Goal: Task Accomplishment & Management: Manage account settings

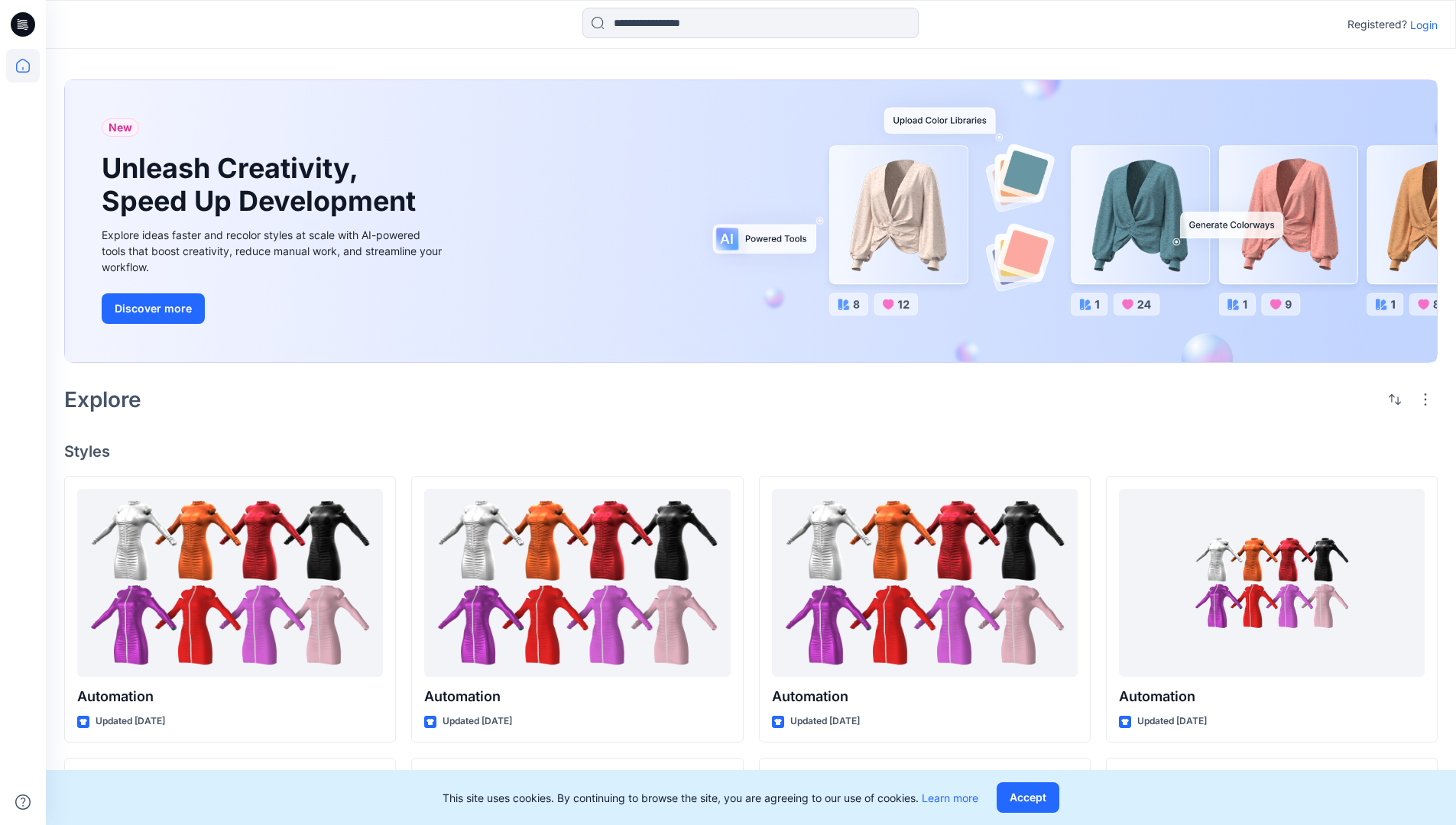
click at [1420, 25] on p "Login" at bounding box center [1424, 25] width 27 height 16
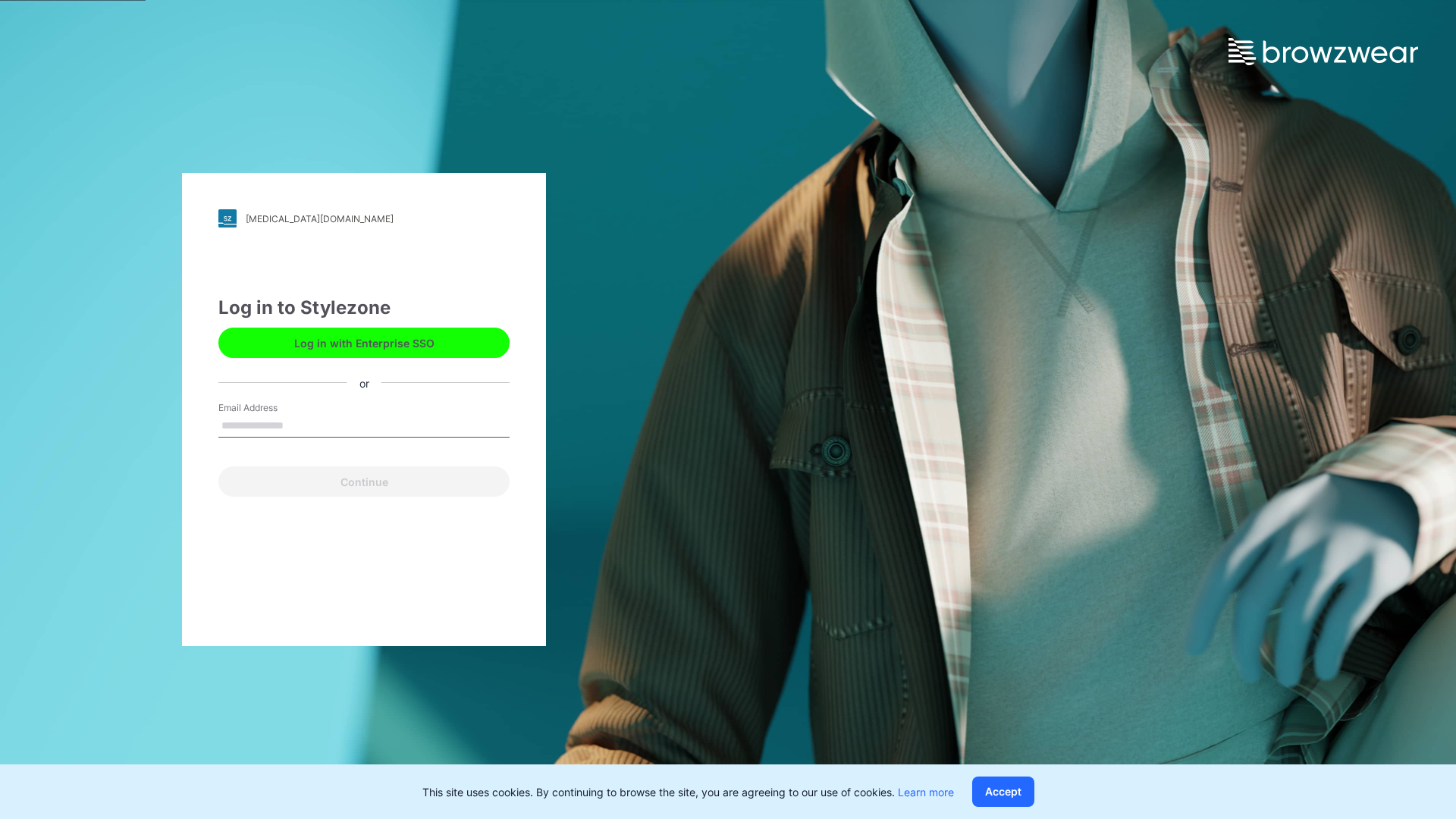
click at [300, 424] on input "Email Address" at bounding box center [364, 426] width 291 height 23
type input "**********"
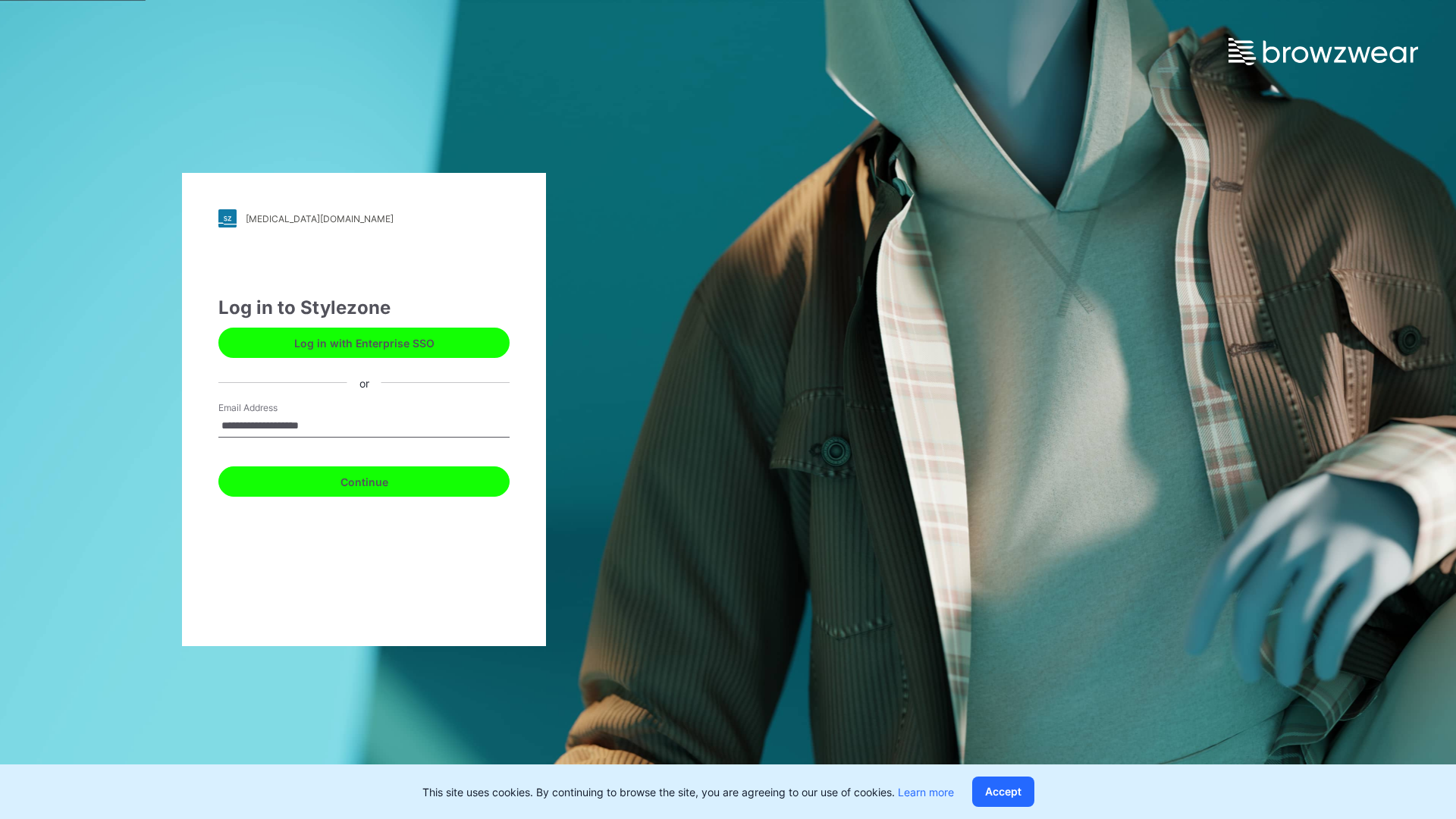
click at [381, 479] on button "Continue" at bounding box center [364, 482] width 291 height 30
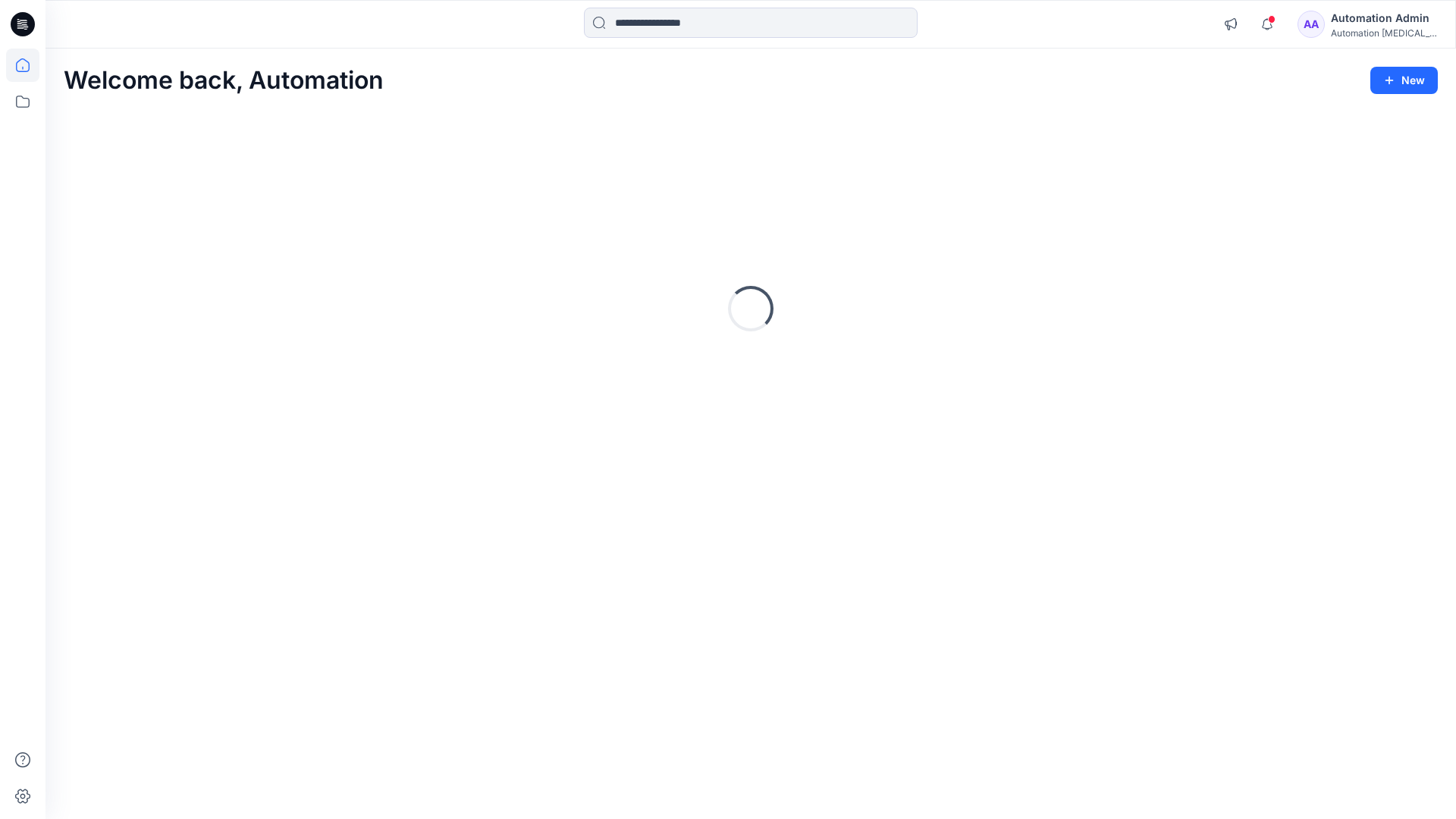
click at [29, 65] on icon at bounding box center [23, 65] width 14 height 14
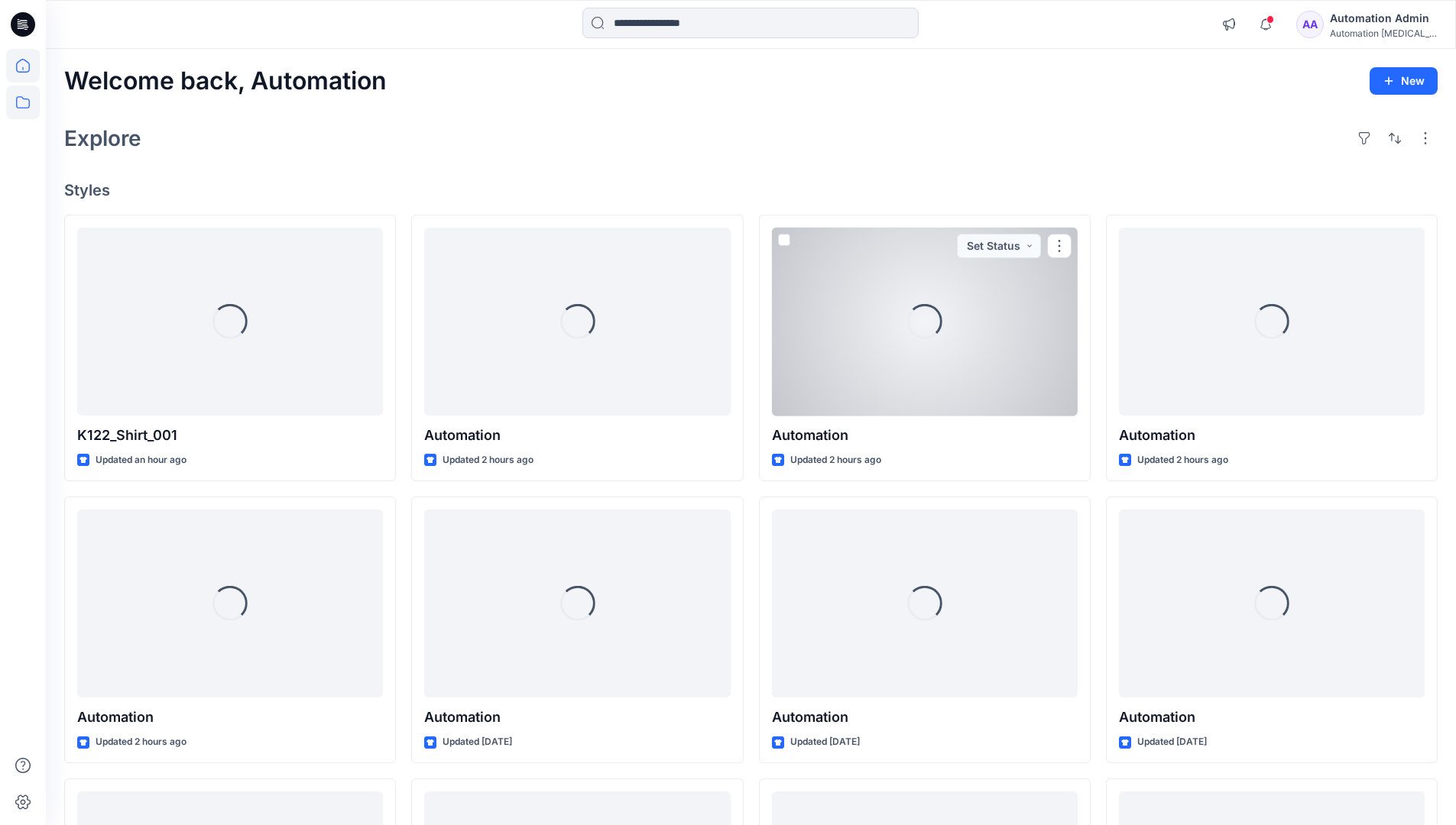
click at [21, 103] on icon at bounding box center [22, 102] width 33 height 33
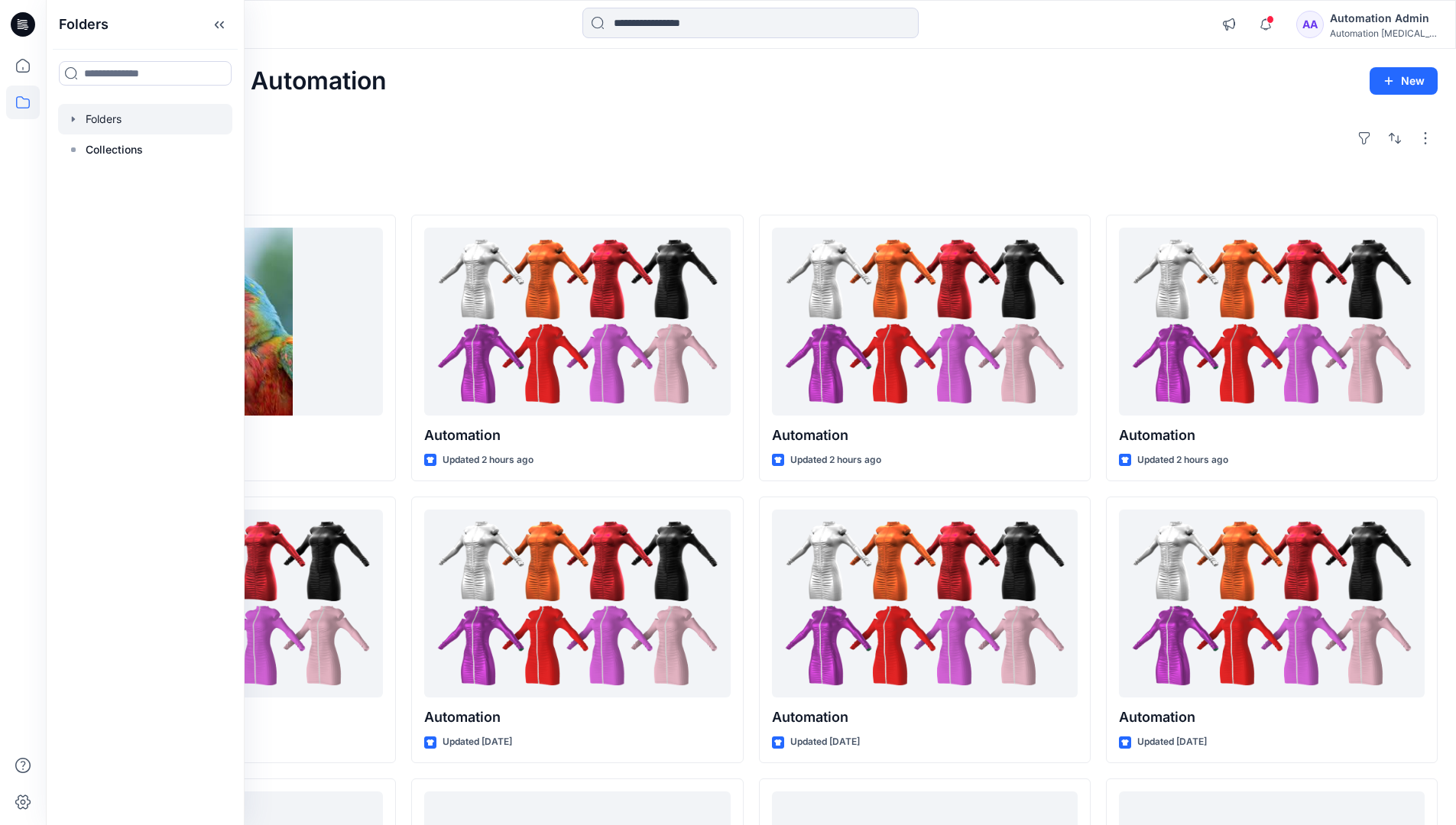
click at [124, 117] on div at bounding box center [145, 119] width 174 height 31
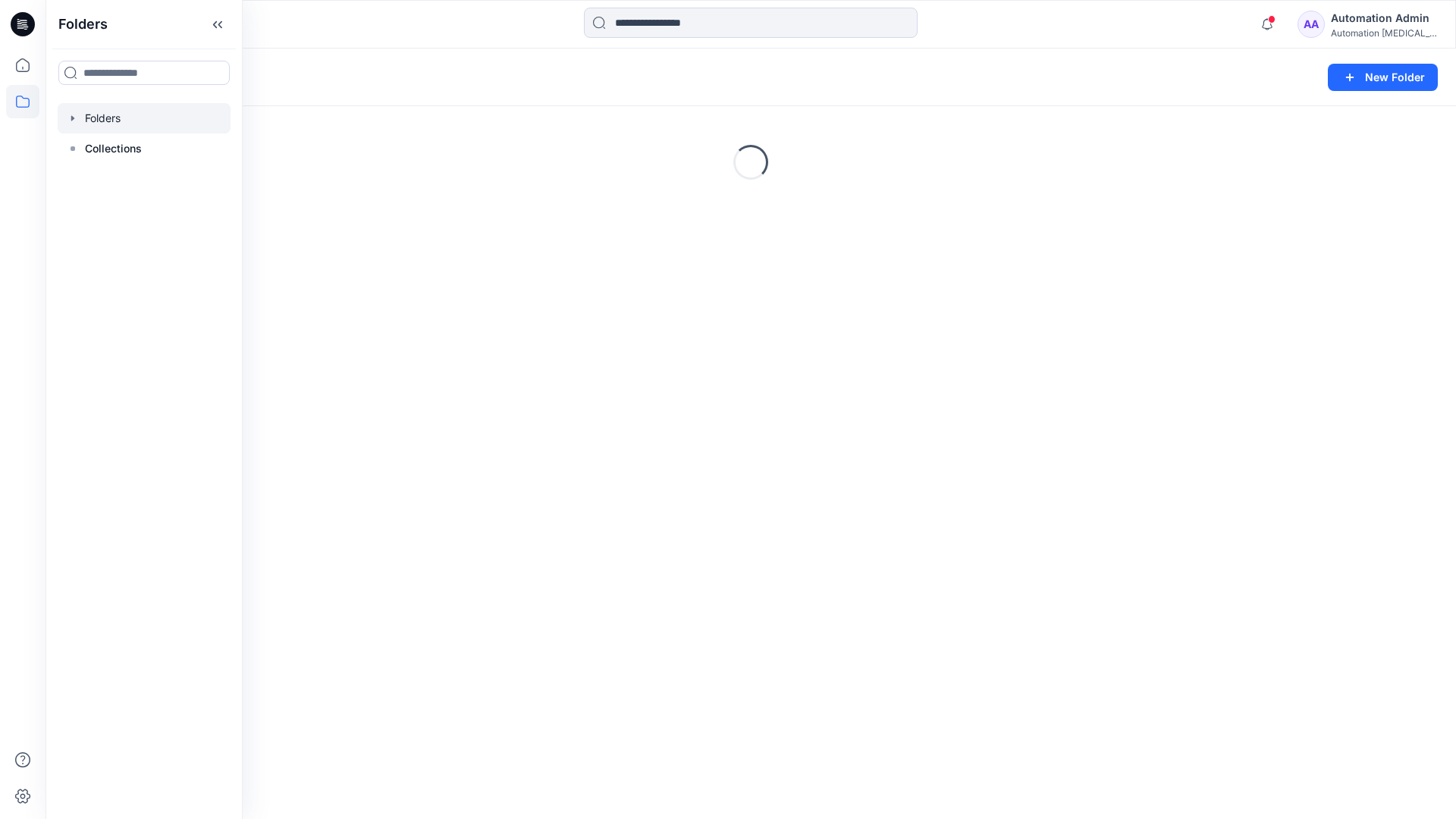
click at [883, 446] on div "Folders New Folder Loading..." at bounding box center [751, 434] width 1411 height 771
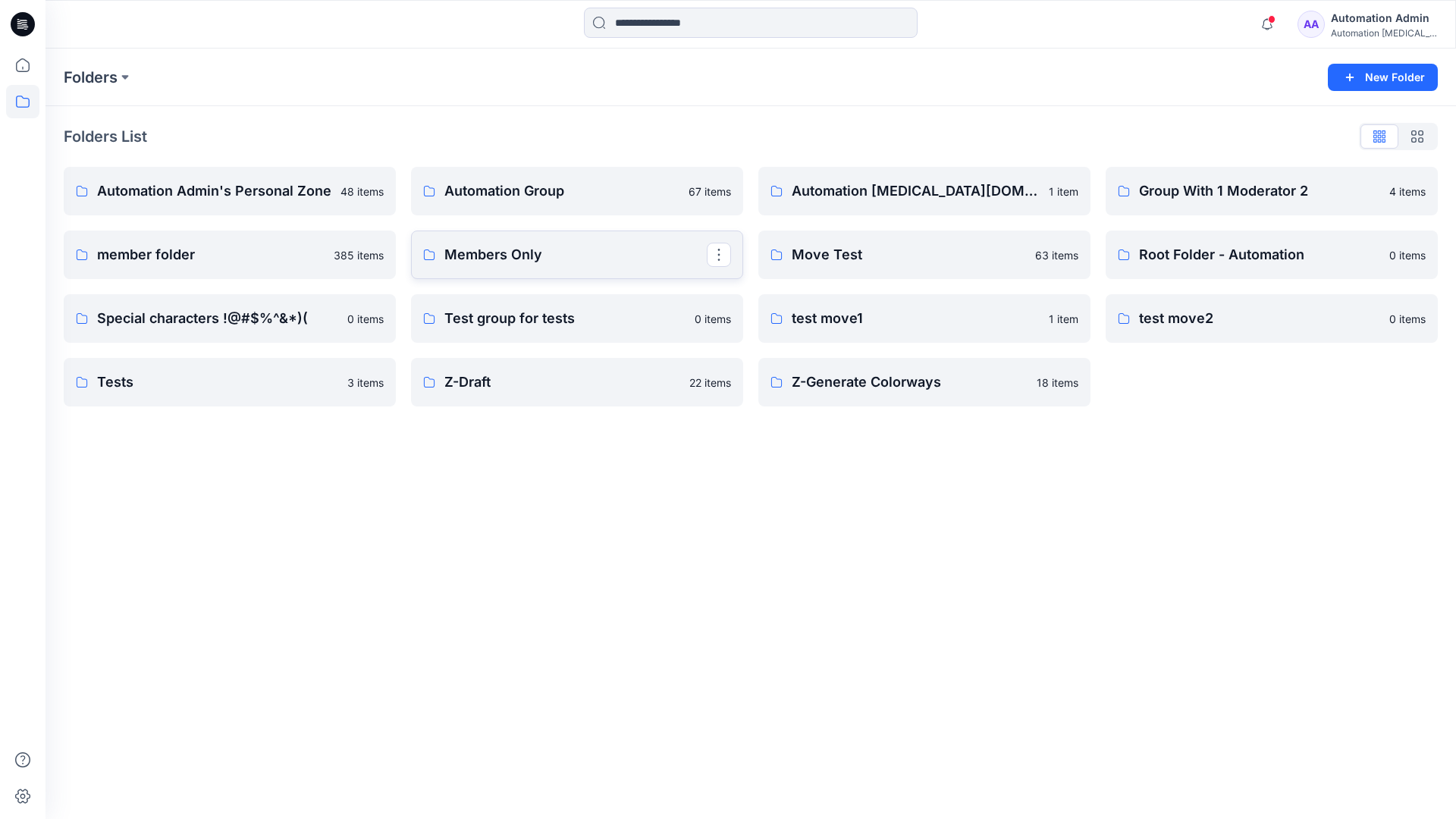
click at [579, 266] on link "Members Only" at bounding box center [577, 254] width 332 height 48
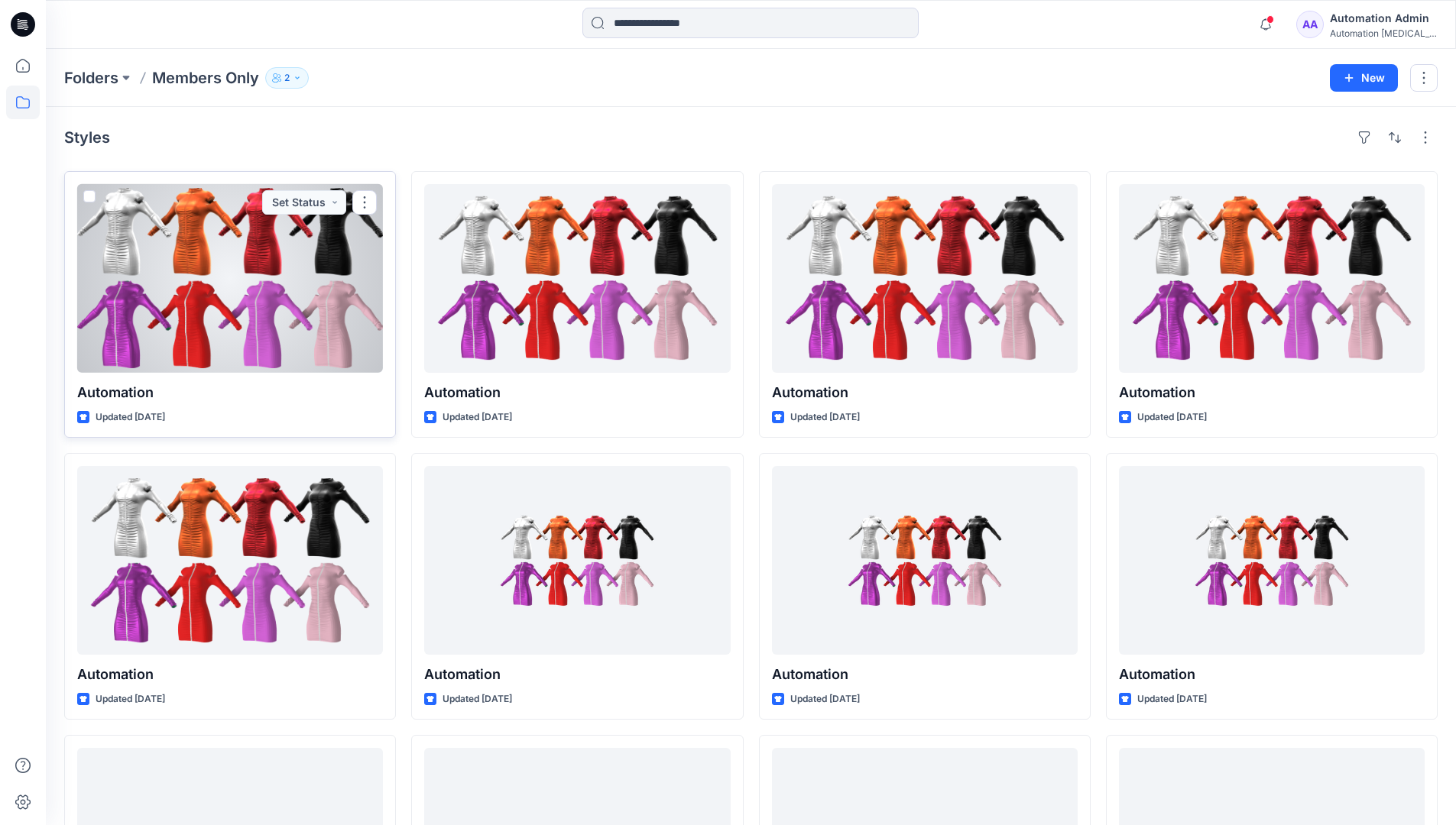
click at [88, 196] on span at bounding box center [90, 196] width 12 height 12
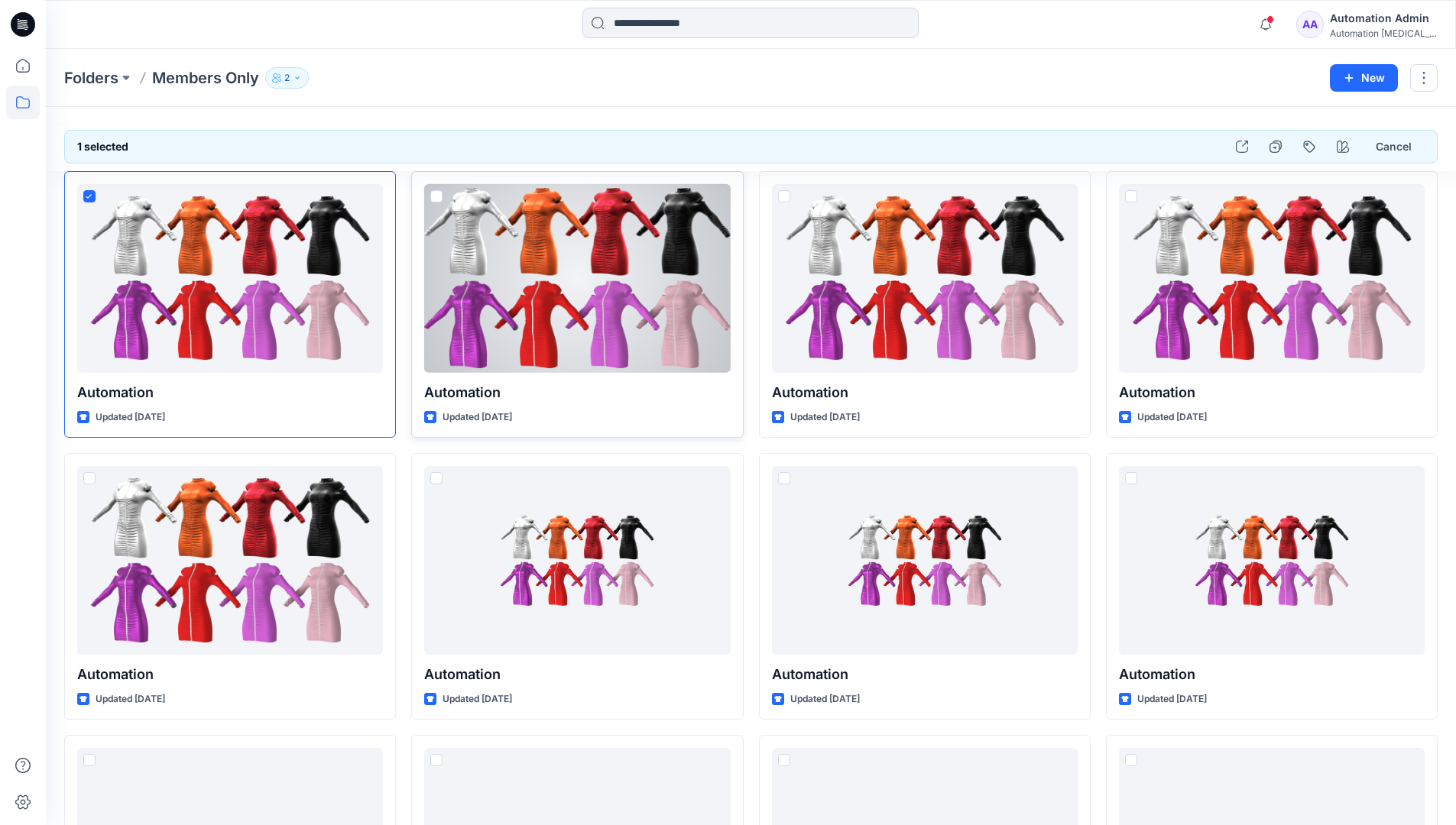
click at [435, 195] on span at bounding box center [436, 196] width 12 height 12
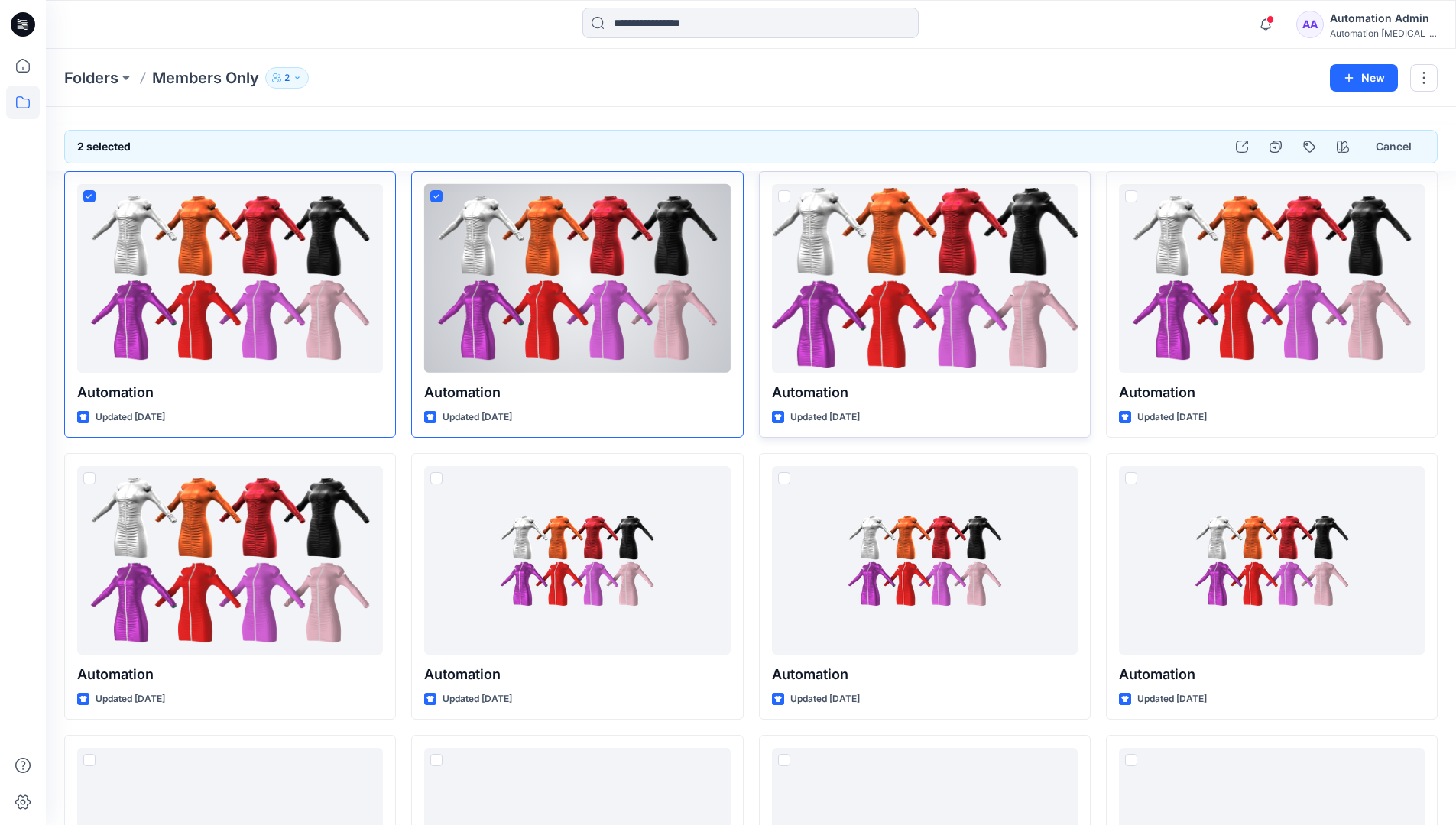
click at [787, 196] on span at bounding box center [784, 196] width 12 height 12
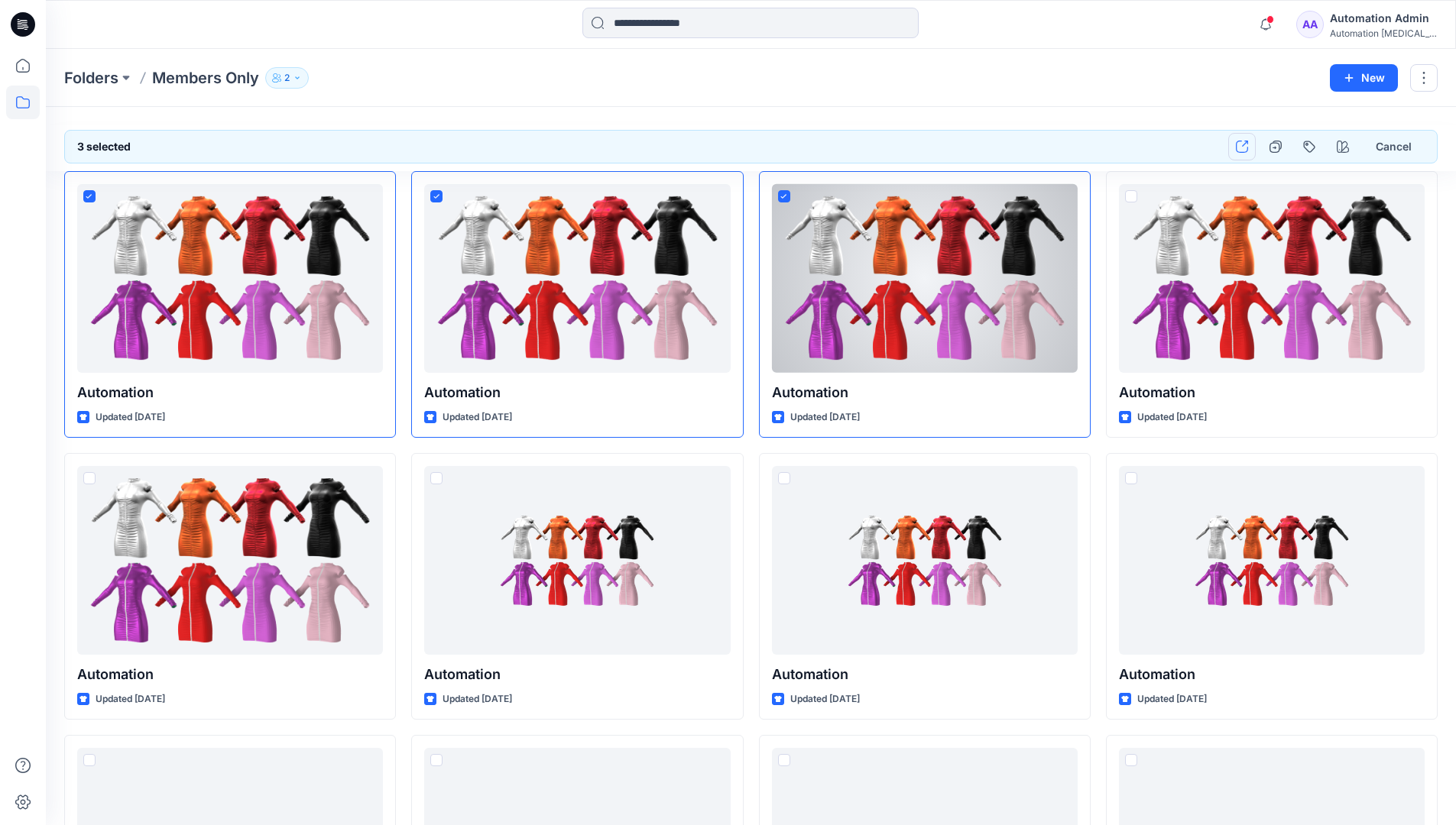
click at [1242, 147] on icon "button" at bounding box center [1242, 147] width 12 height 12
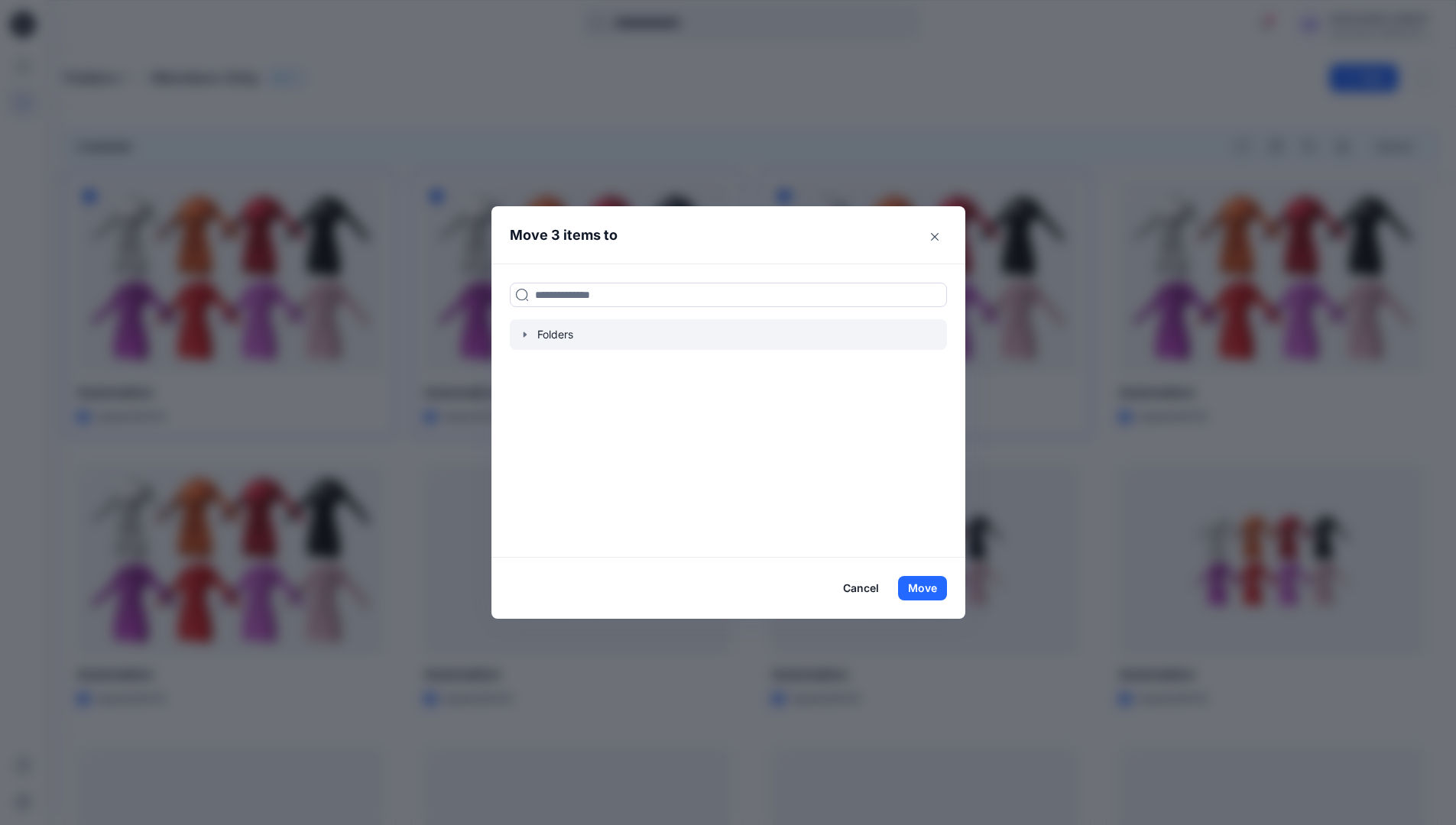
click at [527, 336] on icon "button" at bounding box center [525, 334] width 12 height 12
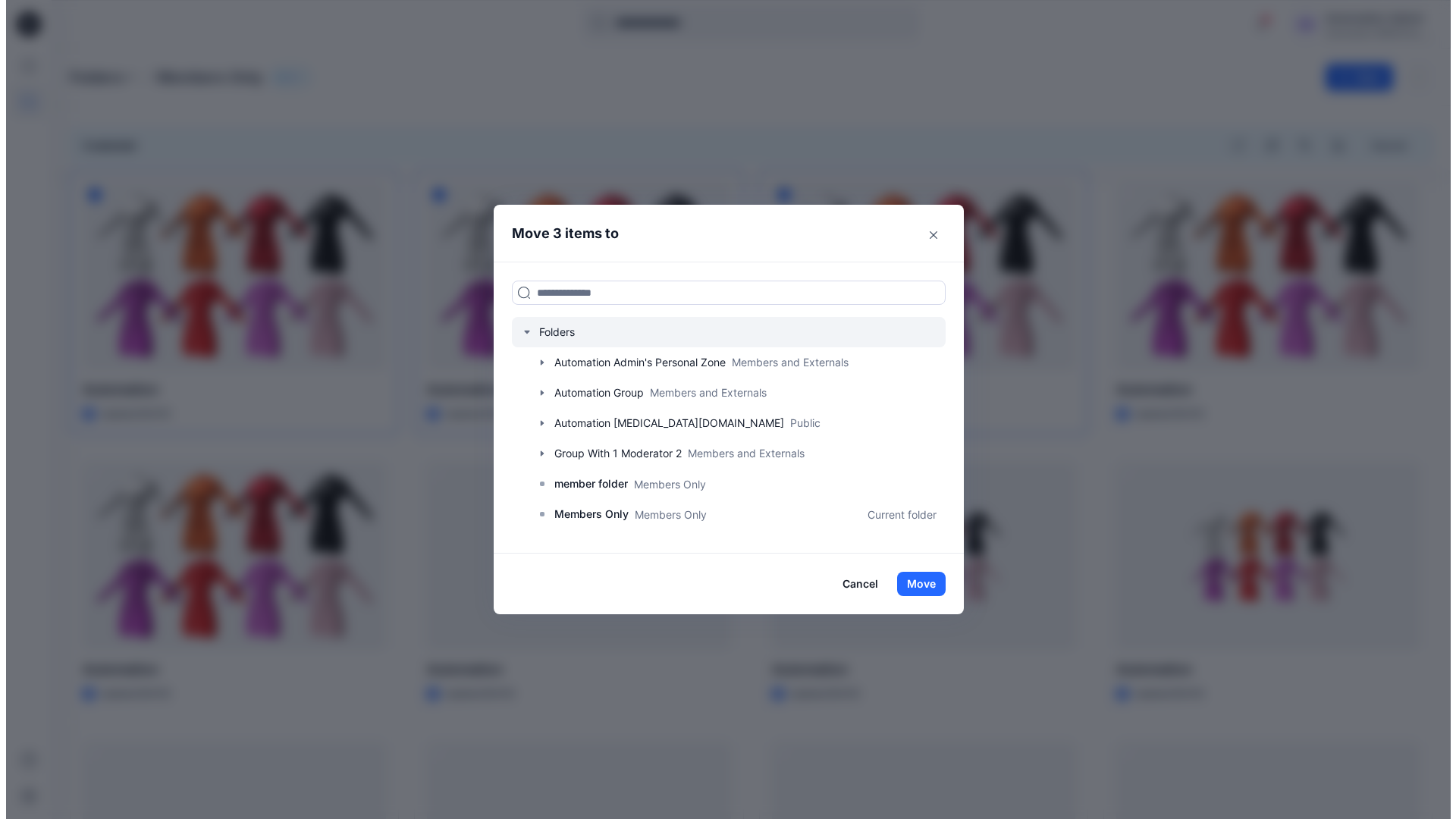
scroll to position [268, 0]
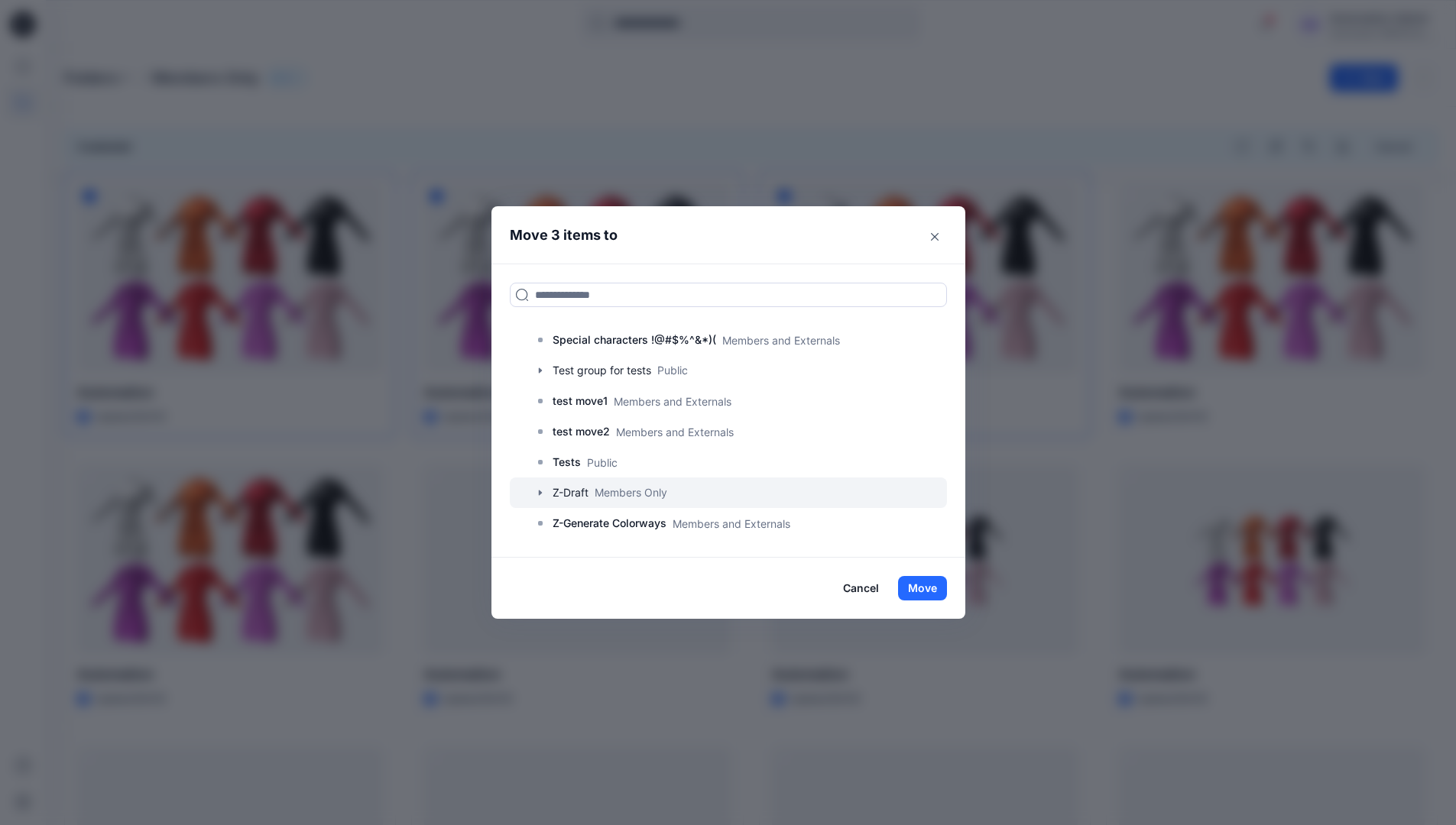
click at [581, 493] on div at bounding box center [728, 493] width 437 height 31
click at [923, 588] on button "Move" at bounding box center [922, 588] width 49 height 25
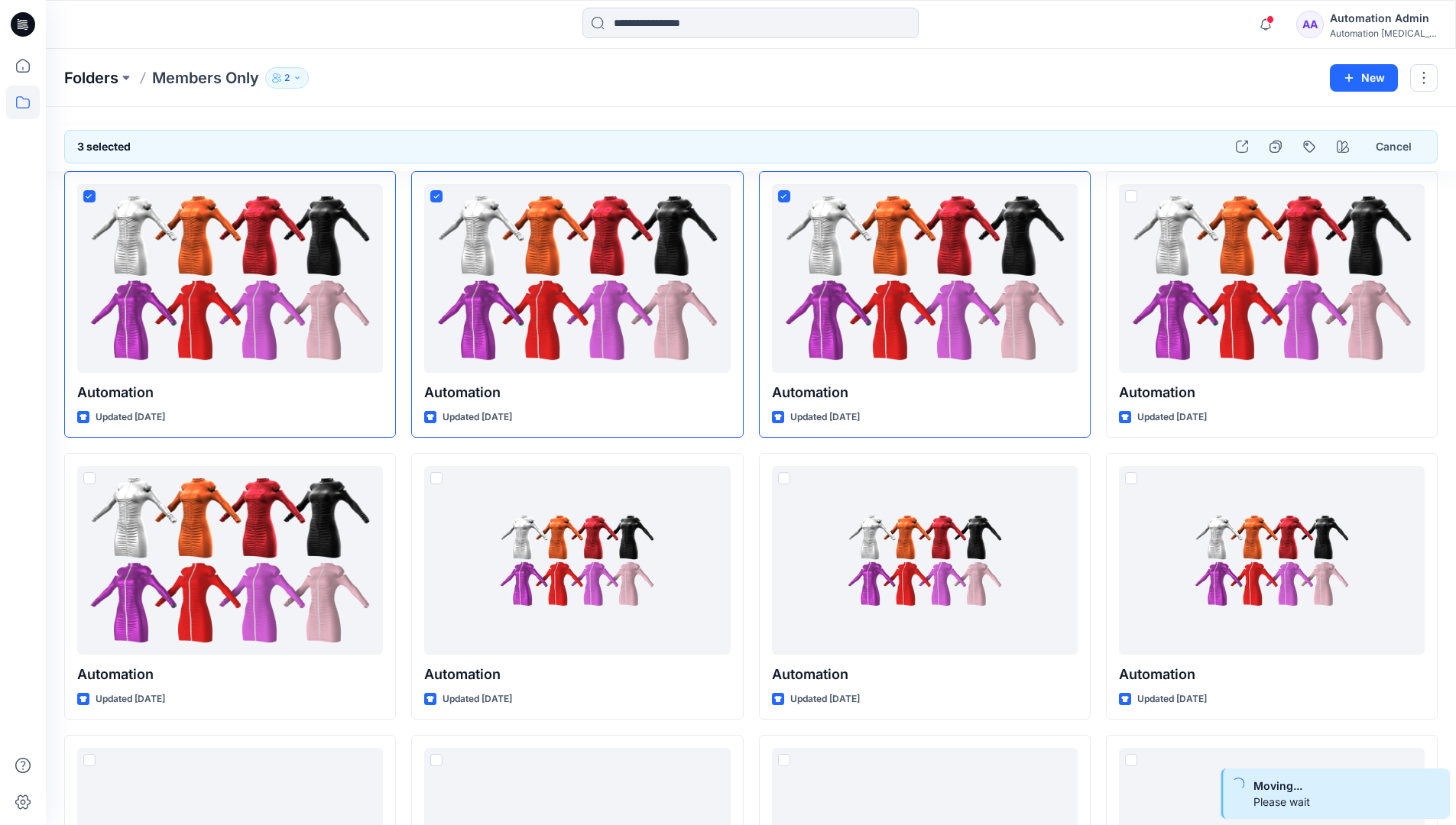
click at [92, 79] on p "Folders" at bounding box center [91, 78] width 55 height 21
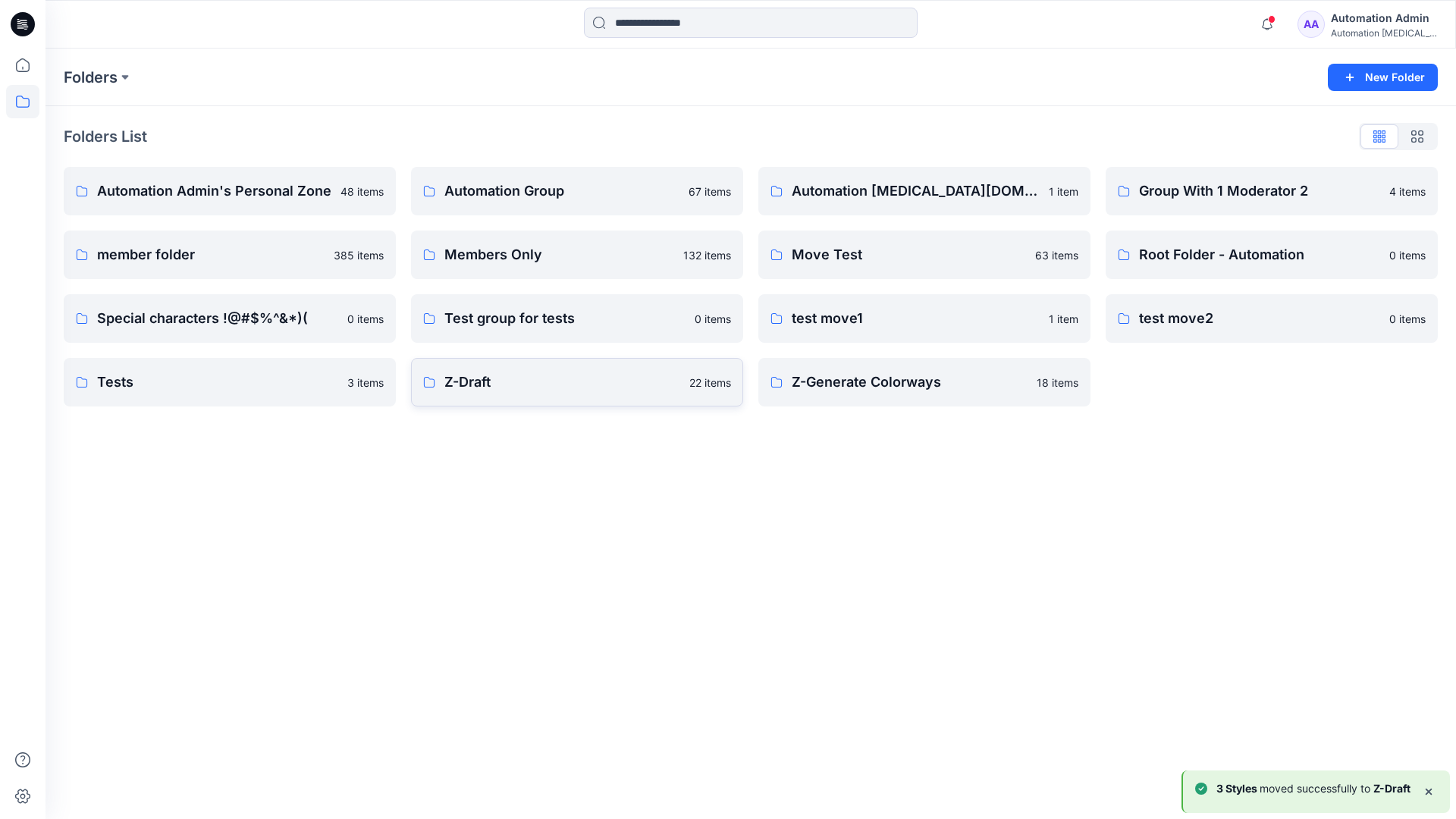
click at [595, 390] on p "Z-Draft" at bounding box center [562, 382] width 235 height 21
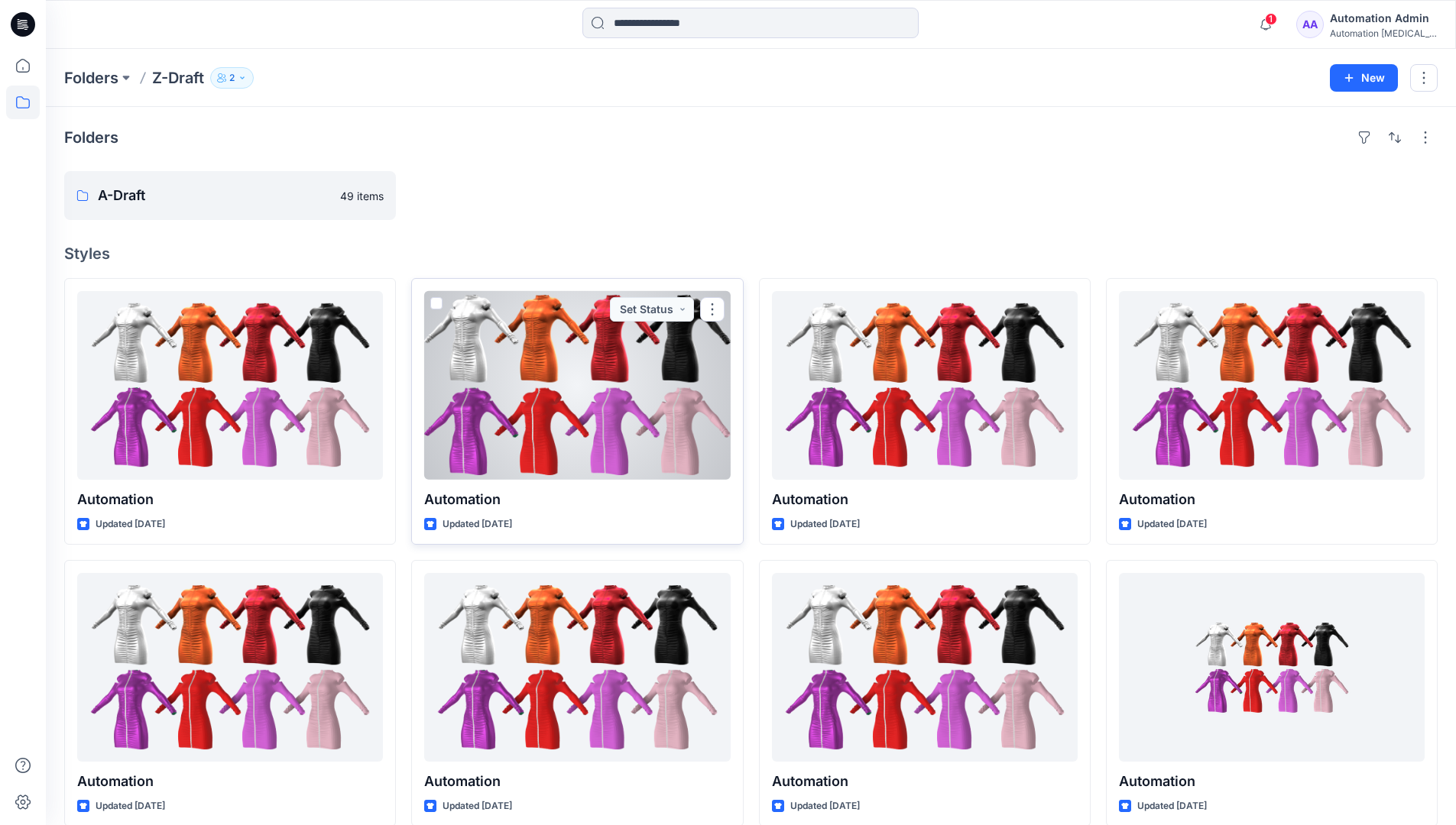
click at [435, 299] on span at bounding box center [436, 303] width 12 height 12
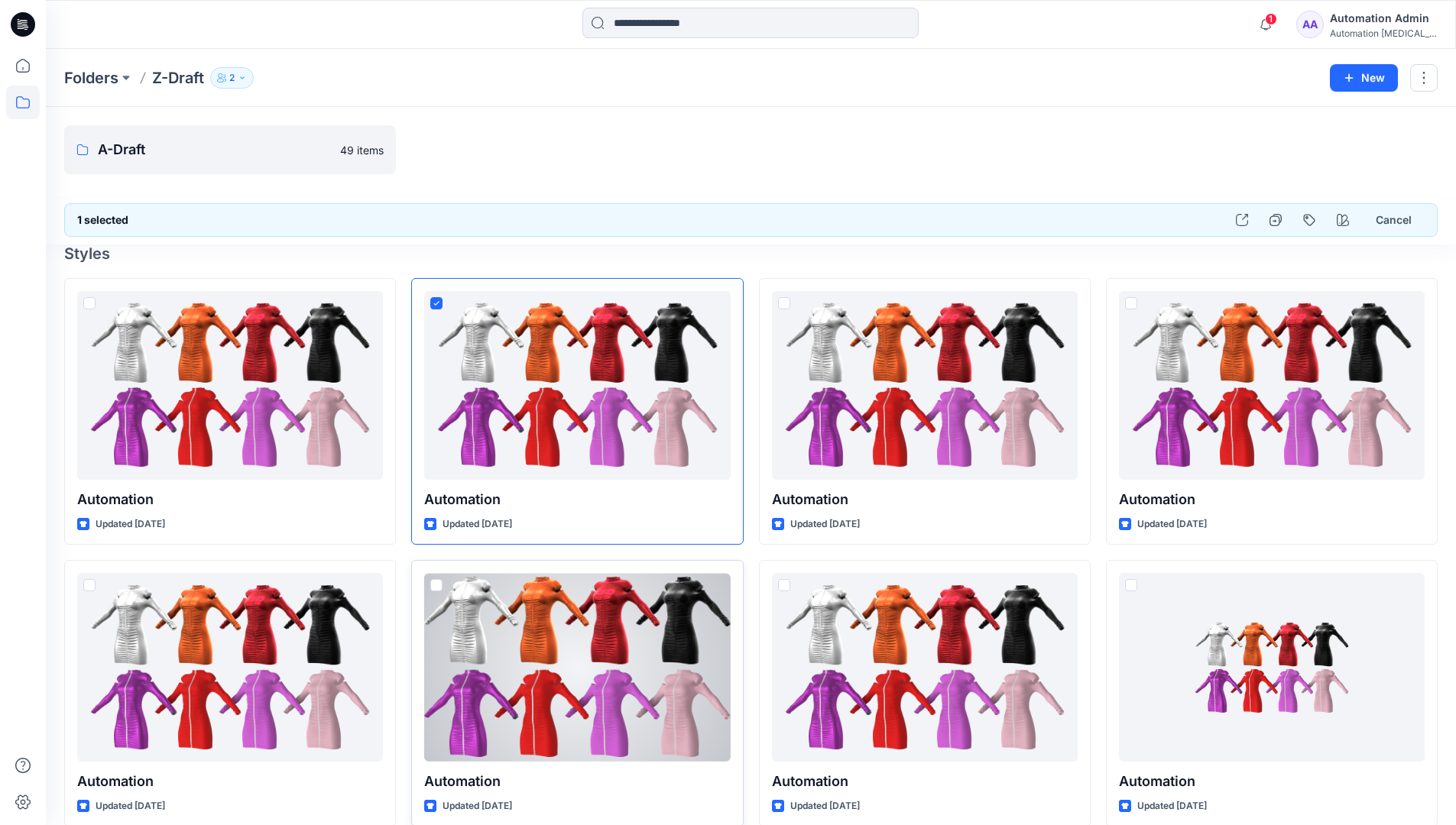
click at [437, 588] on span at bounding box center [436, 585] width 12 height 12
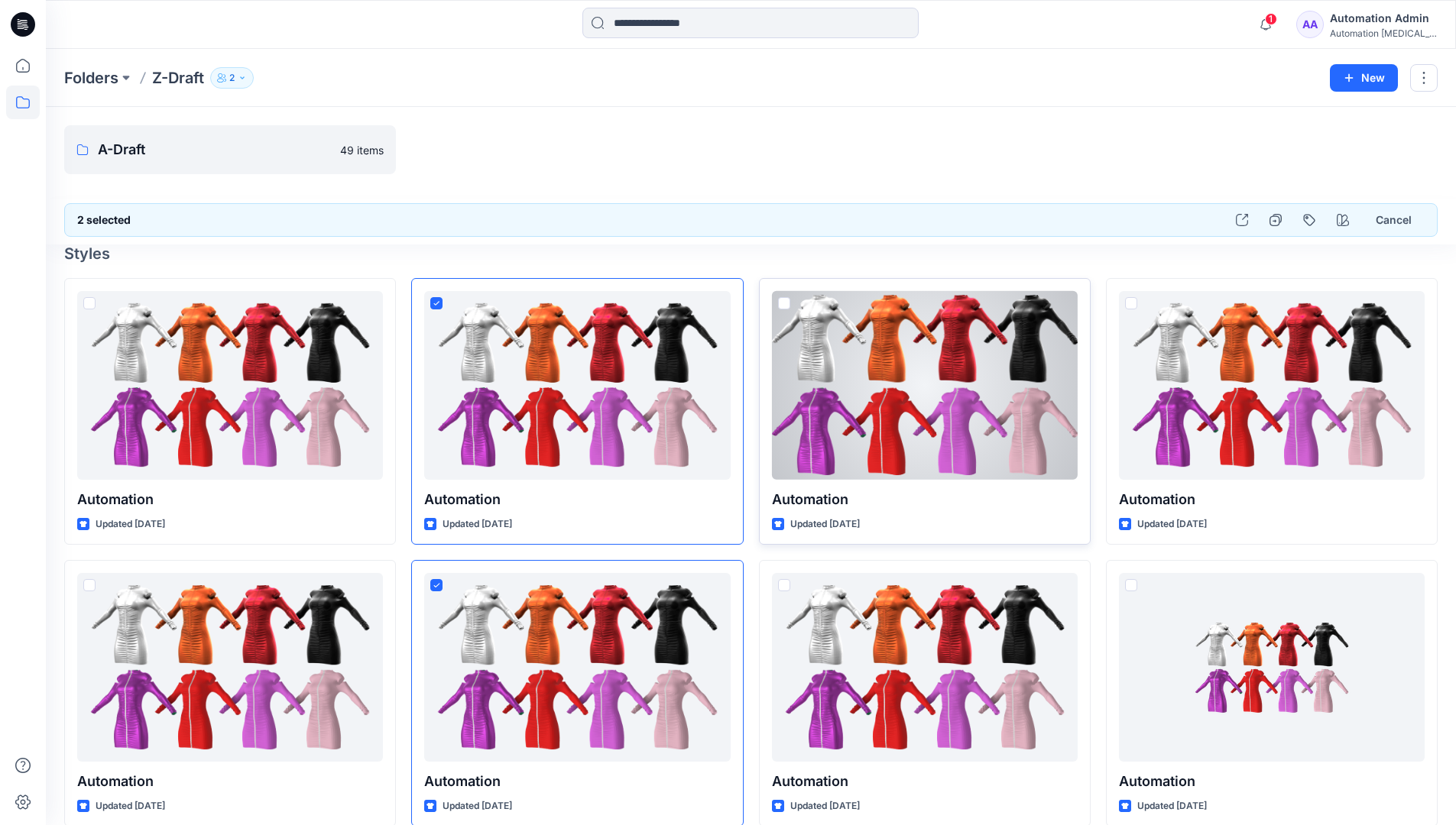
click at [782, 306] on span at bounding box center [784, 303] width 12 height 12
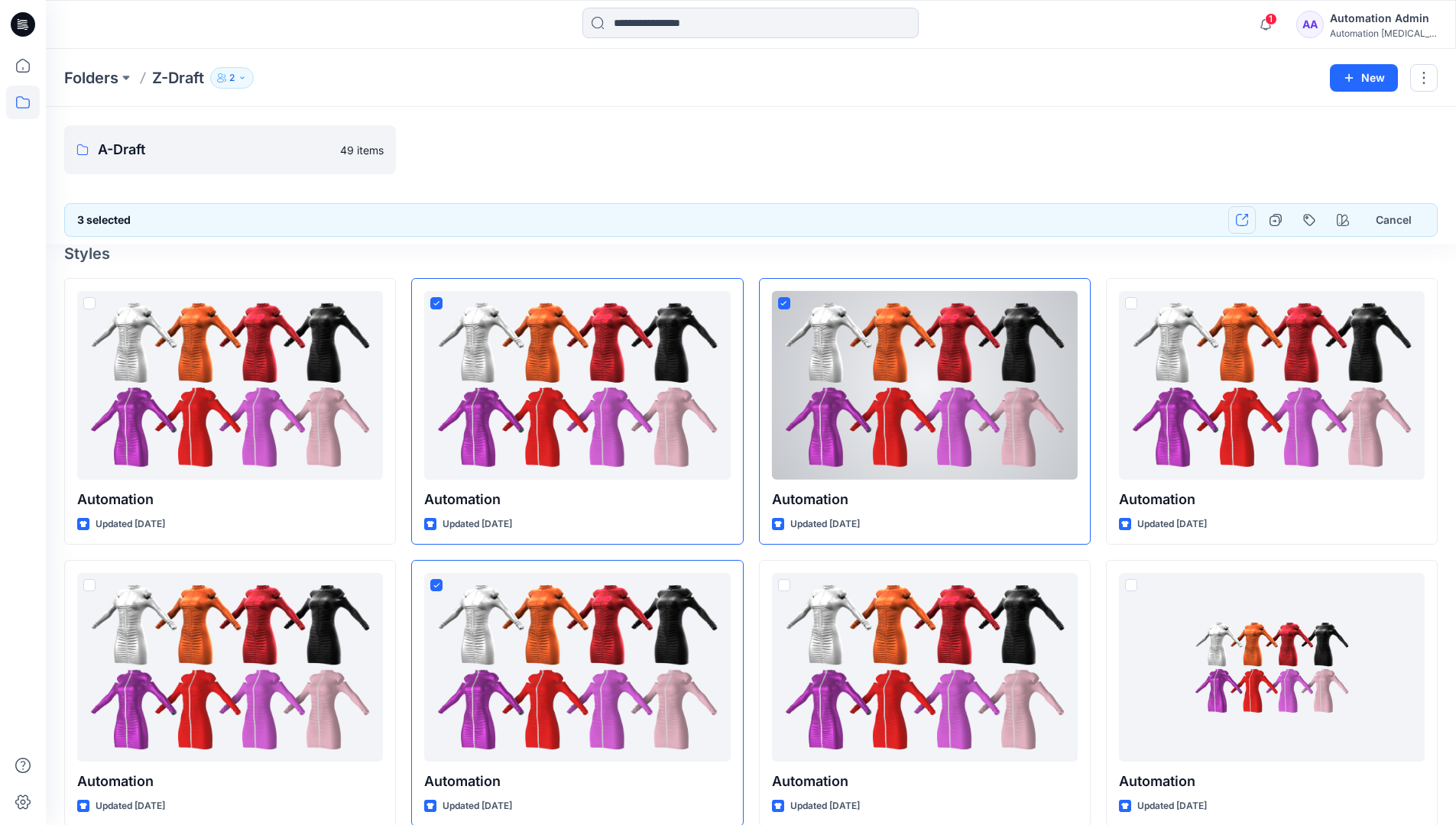
click at [1243, 221] on icon "button" at bounding box center [1242, 220] width 12 height 12
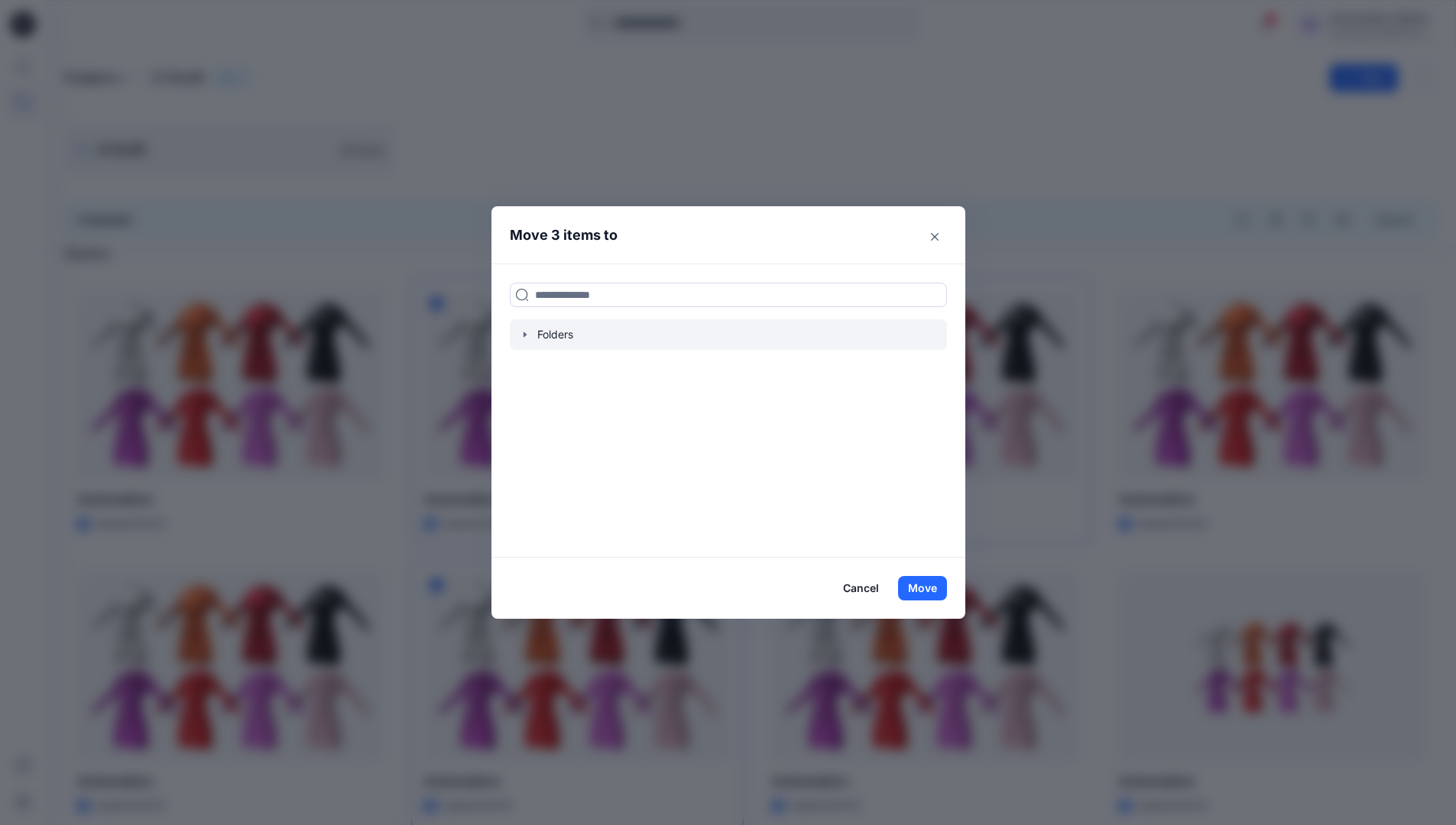
click at [526, 335] on icon "button" at bounding box center [525, 334] width 3 height 5
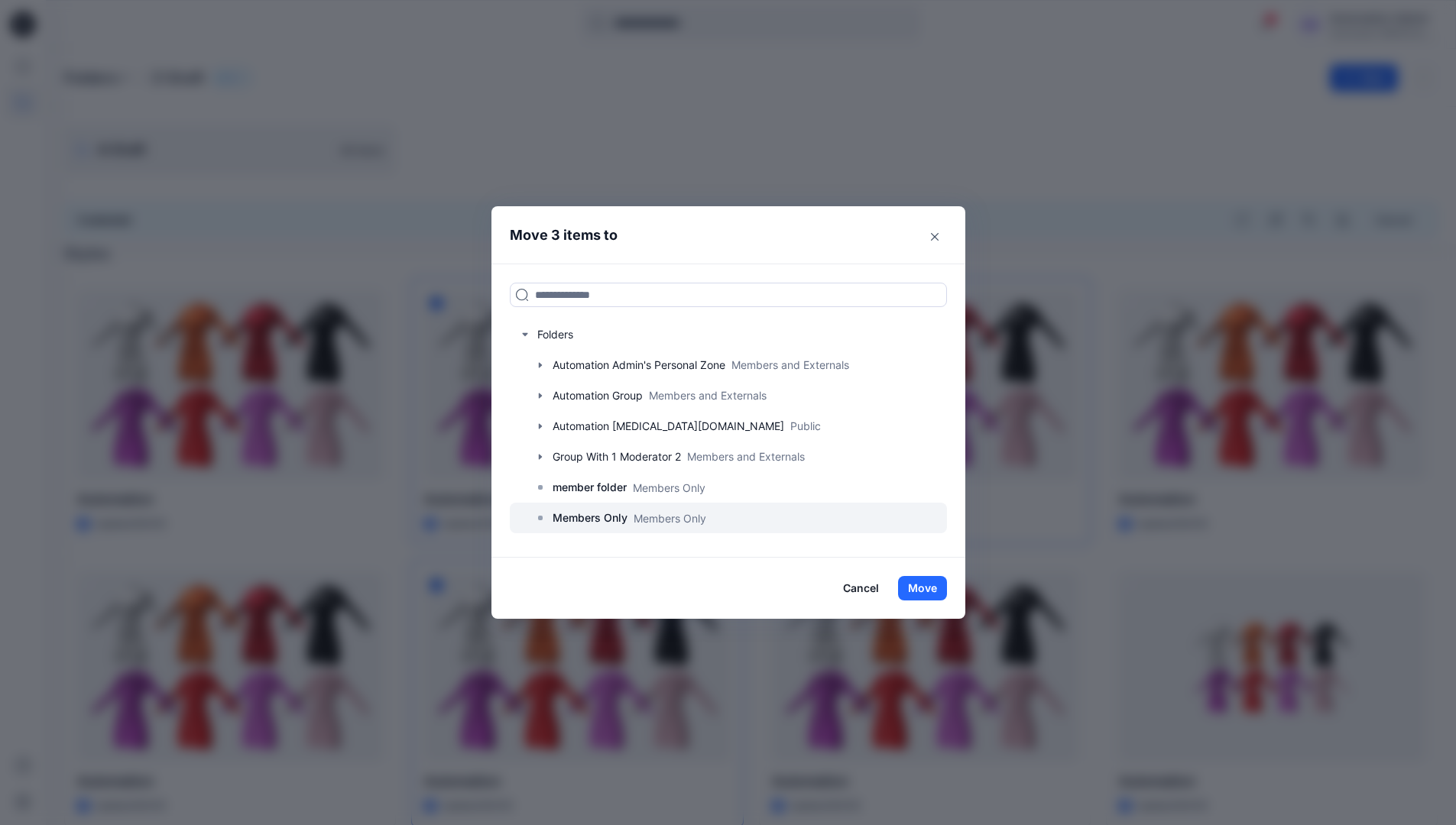
click at [594, 515] on p "Members Only" at bounding box center [590, 517] width 75 height 18
click at [926, 588] on button "Move" at bounding box center [922, 588] width 49 height 25
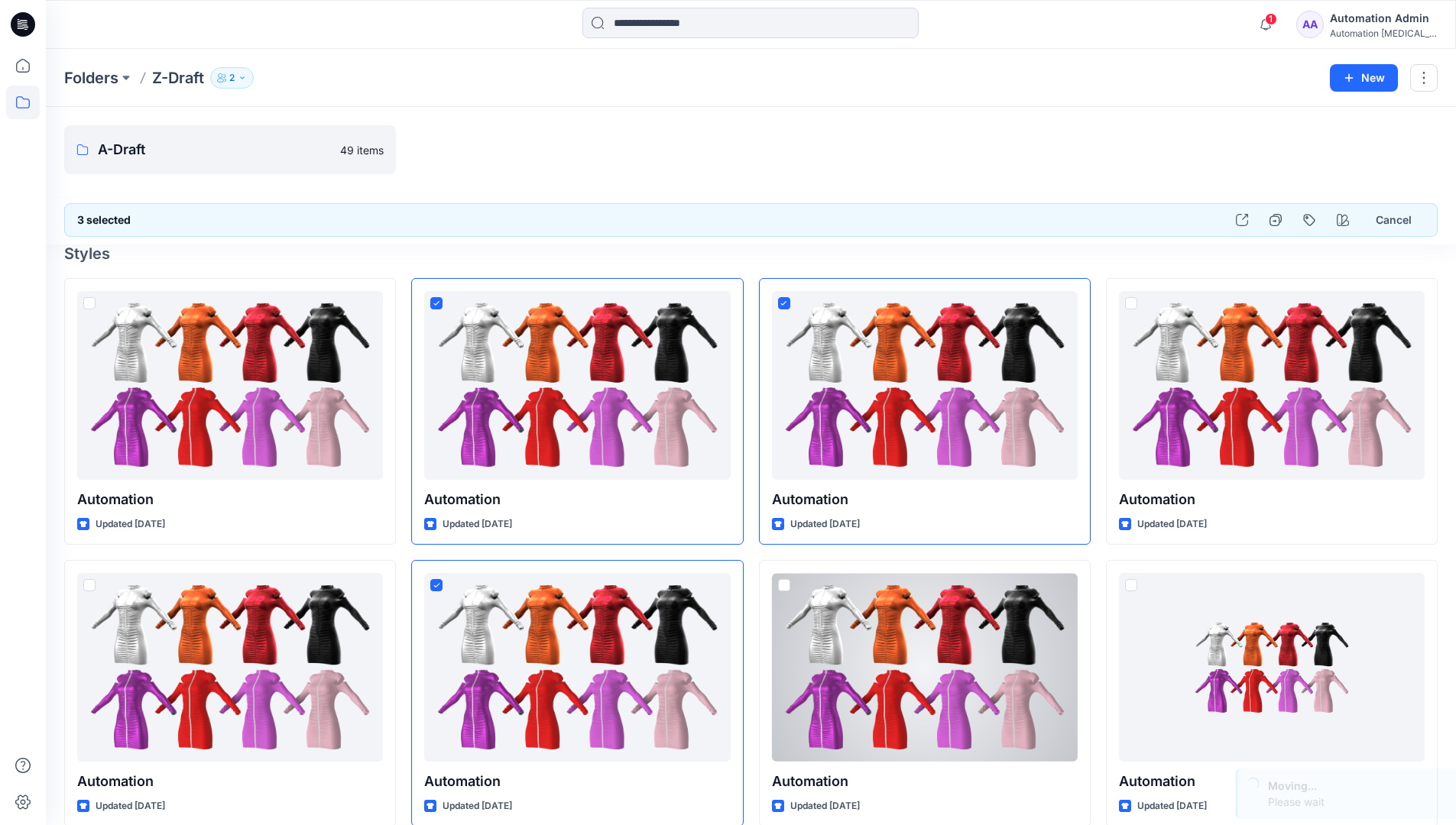
click at [1356, 26] on div "Automation Admin" at bounding box center [1383, 18] width 107 height 18
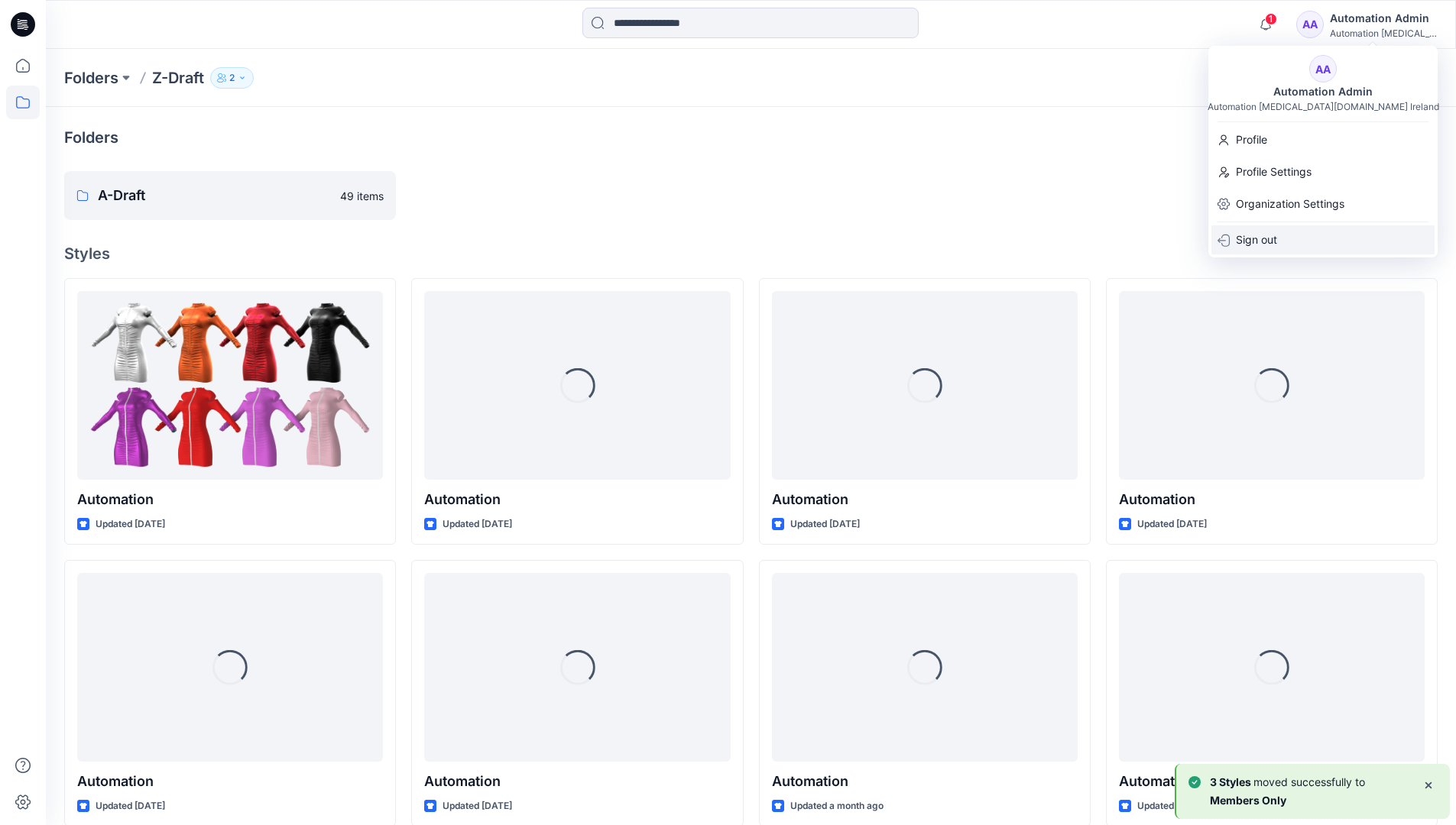
click at [1265, 233] on p "Sign out" at bounding box center [1256, 240] width 41 height 29
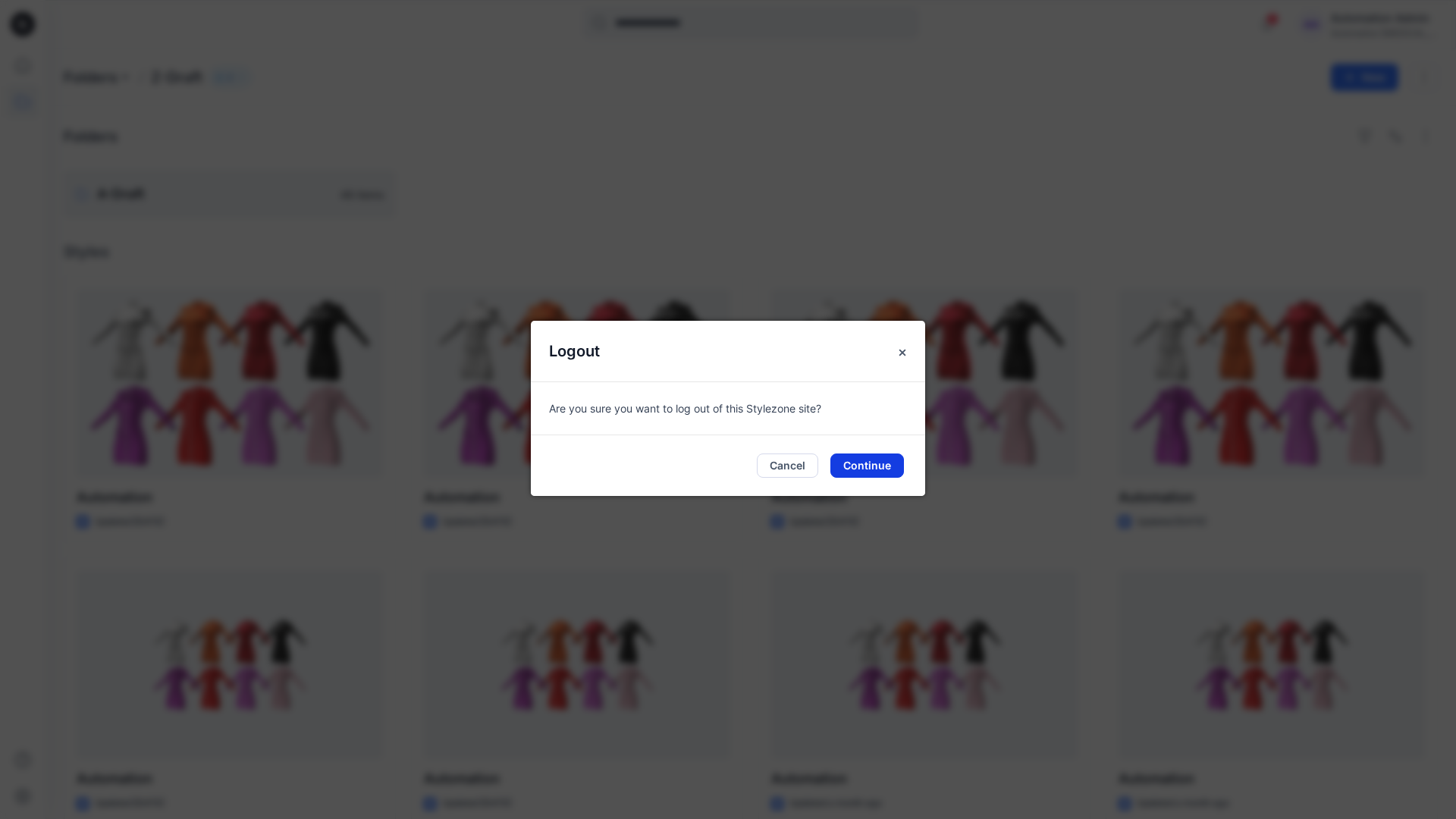
click at [859, 464] on button "Continue" at bounding box center [867, 466] width 74 height 25
